Goal: Find specific page/section: Find specific page/section

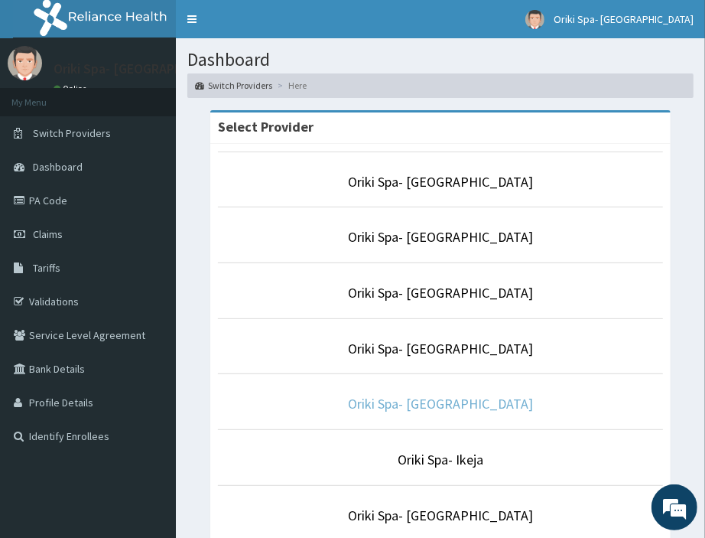
click at [431, 403] on link "Oriki Spa- [GEOGRAPHIC_DATA]" at bounding box center [440, 404] width 185 height 18
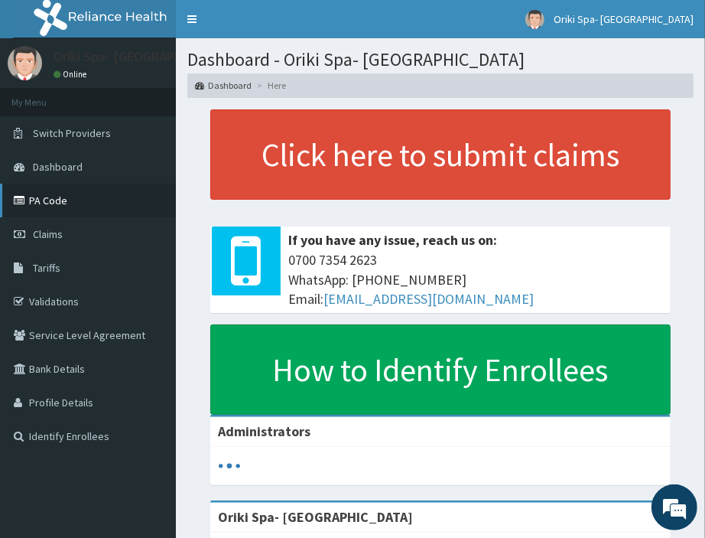
click at [56, 210] on link "PA Code" at bounding box center [88, 201] width 176 height 34
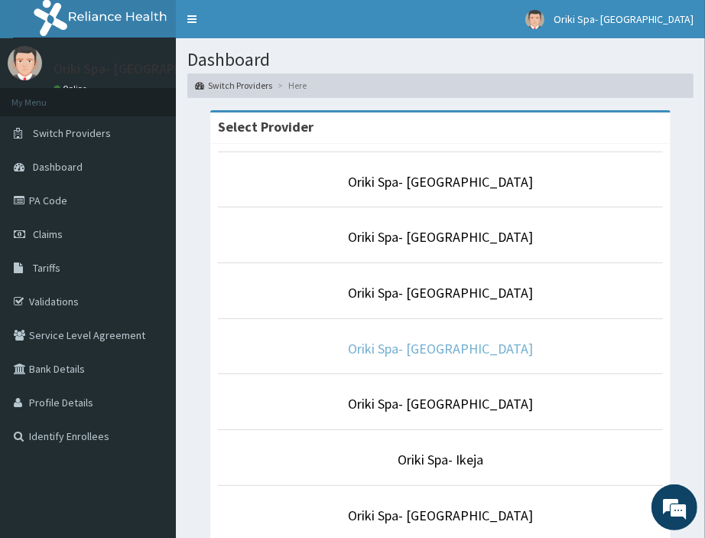
click at [470, 346] on link "Oriki Spa- [GEOGRAPHIC_DATA]" at bounding box center [440, 349] width 185 height 18
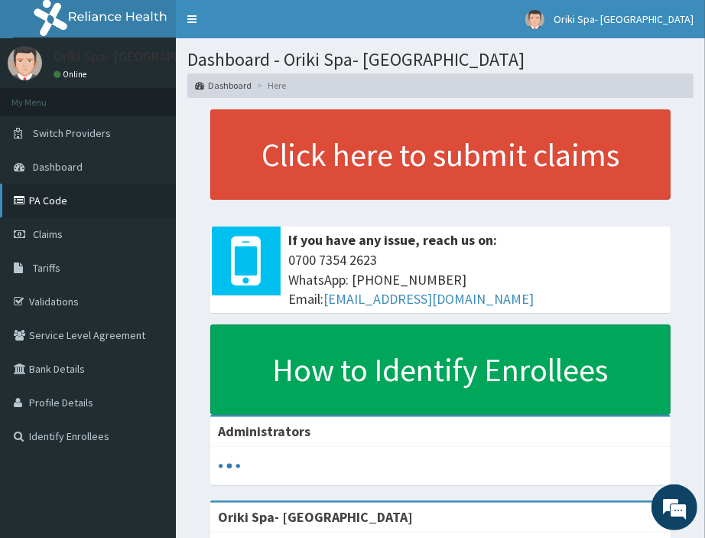
click at [50, 197] on link "PA Code" at bounding box center [88, 201] width 176 height 34
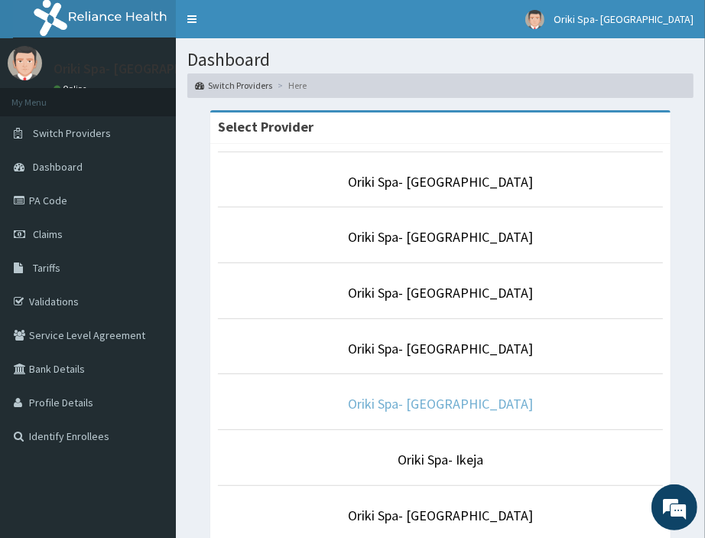
click at [459, 409] on link "Oriki Spa- [GEOGRAPHIC_DATA]" at bounding box center [440, 404] width 185 height 18
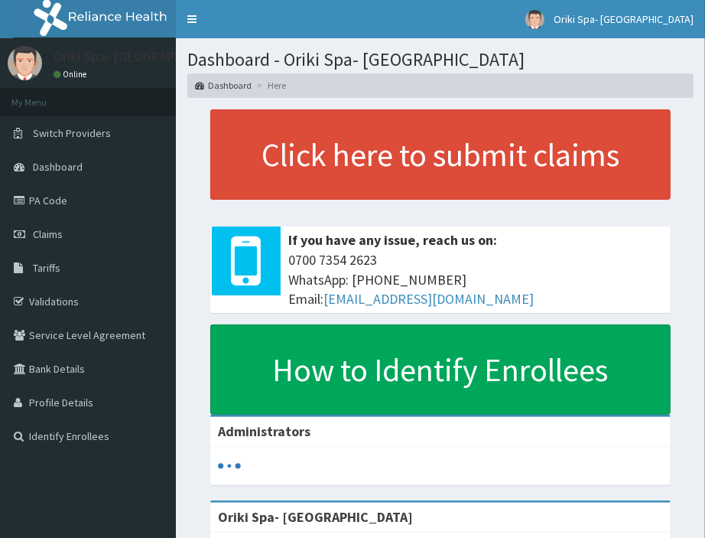
click at [57, 200] on link "PA Code" at bounding box center [88, 201] width 176 height 34
